Goal: Entertainment & Leisure: Consume media (video, audio)

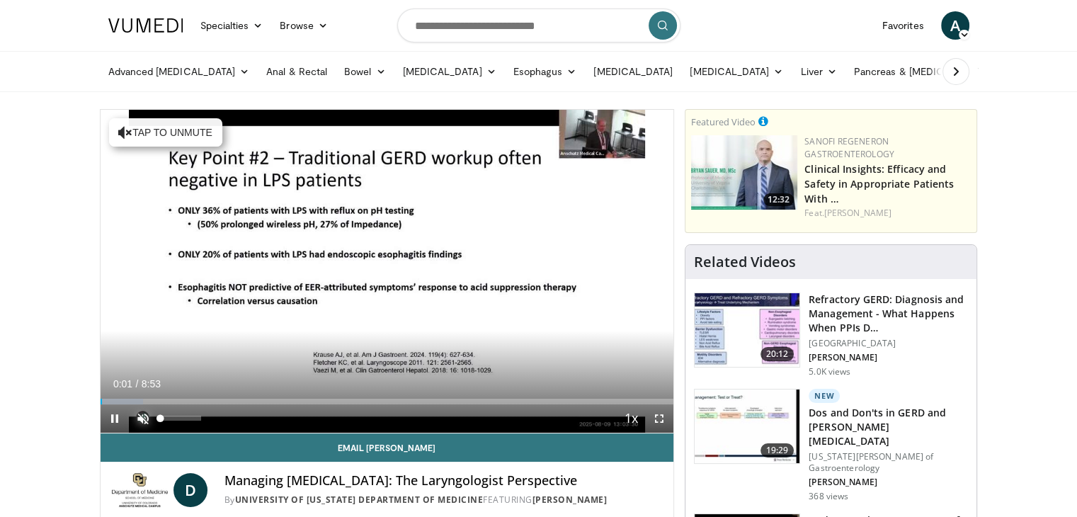
click at [142, 417] on span "Video Player" at bounding box center [143, 418] width 28 height 28
click at [660, 420] on span "Video Player" at bounding box center [659, 418] width 28 height 28
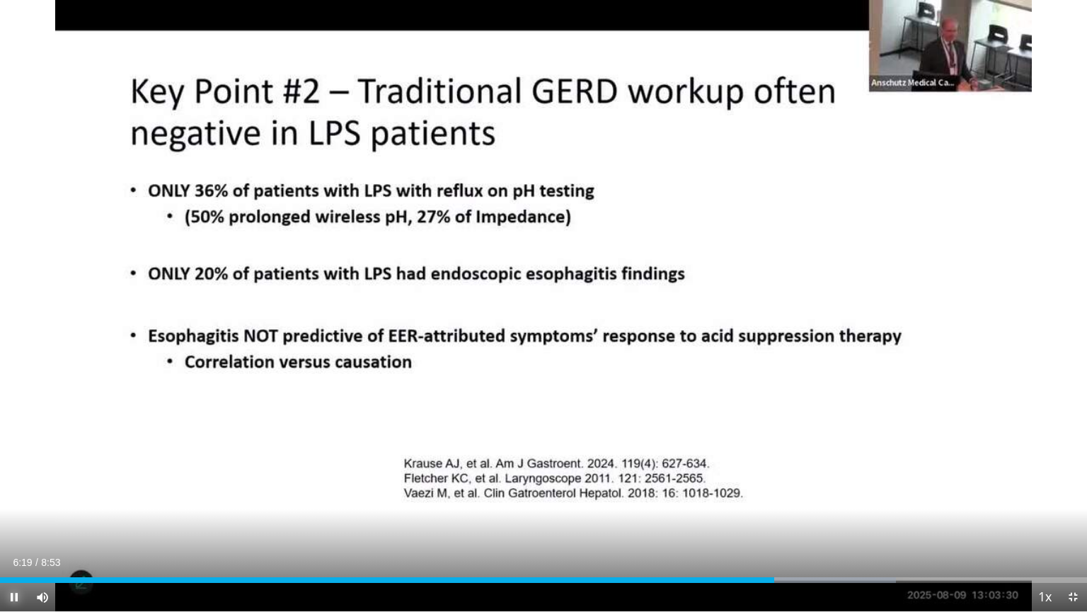
click at [13, 516] on span "Video Player" at bounding box center [14, 596] width 28 height 28
click at [16, 516] on span "Video Player" at bounding box center [14, 596] width 28 height 28
click at [1070, 516] on span "Video Player" at bounding box center [1073, 596] width 28 height 28
